Goal: Information Seeking & Learning: Find specific fact

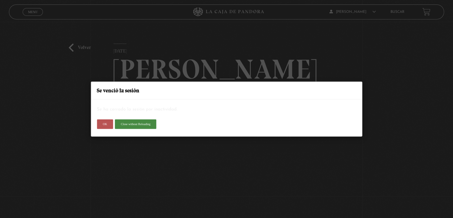
click at [106, 122] on button "OK" at bounding box center [105, 124] width 16 height 10
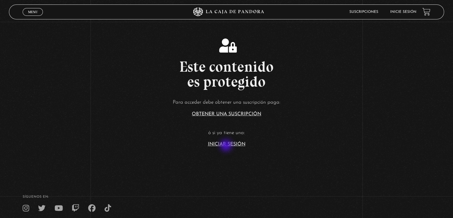
click at [227, 146] on link "Iniciar Sesión" at bounding box center [227, 144] width 38 height 5
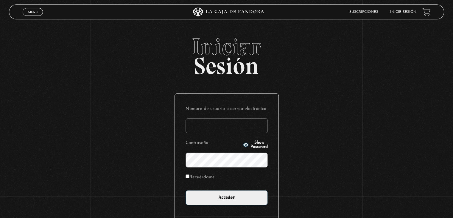
type input "betana007"
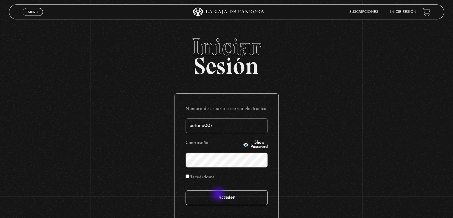
click at [219, 194] on input "Acceder" at bounding box center [227, 197] width 82 height 15
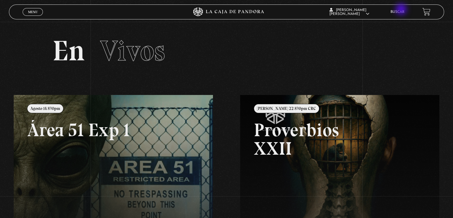
click at [402, 10] on link "Buscar" at bounding box center [398, 12] width 14 height 4
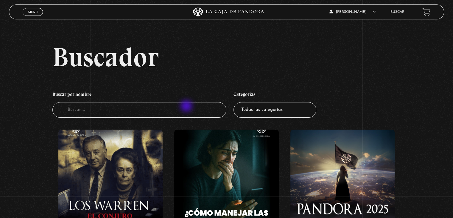
click at [187, 106] on input "Buscador" at bounding box center [139, 110] width 174 height 16
type input "pregu"
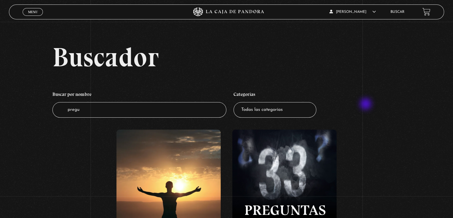
click at [366, 104] on ul "Buscar por nombre Buscador pregu Categorías Todas las categorías 11:11 Humanita…" at bounding box center [226, 102] width 348 height 35
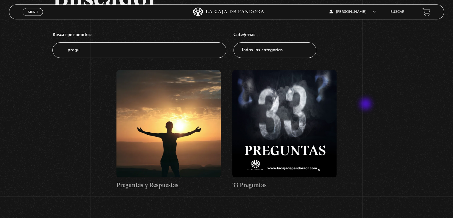
scroll to position [72, 0]
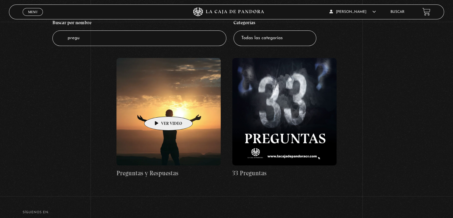
click at [159, 107] on figure at bounding box center [169, 111] width 104 height 107
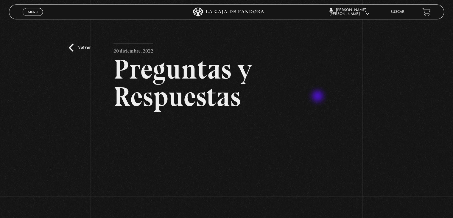
click at [318, 97] on h2 "Preguntas y Respuestas" at bounding box center [227, 82] width 226 height 55
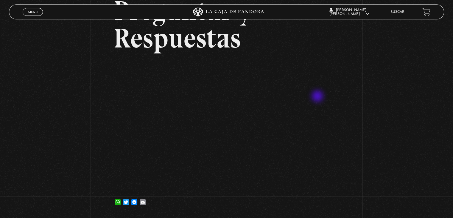
scroll to position [60, 0]
